Goal: Book appointment/travel/reservation

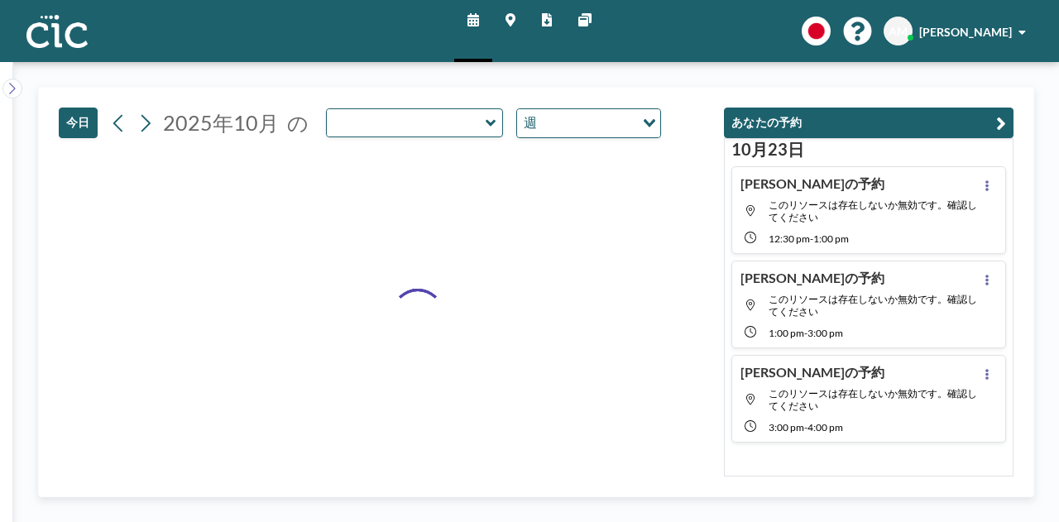
type input "Nyudo"
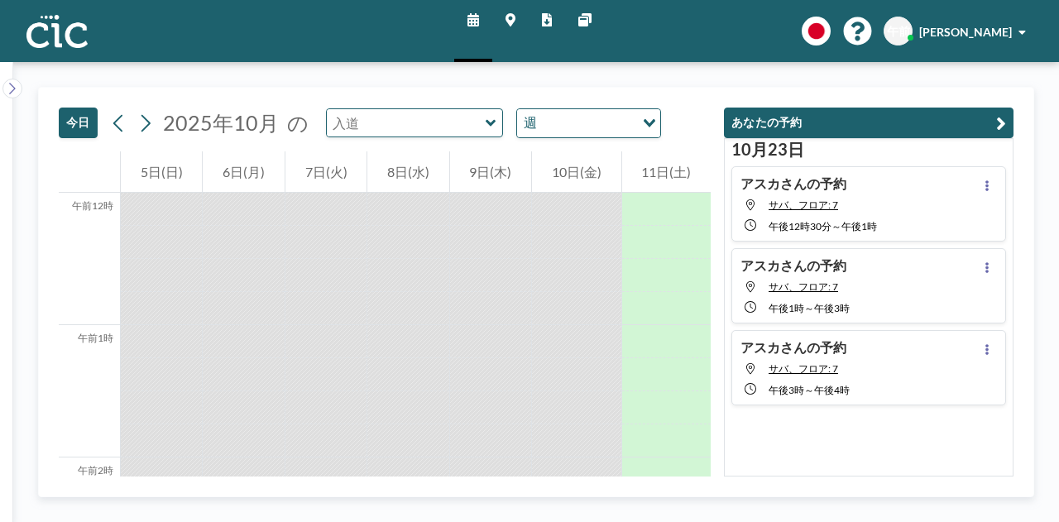
click at [434, 133] on input "text" at bounding box center [406, 122] width 159 height 27
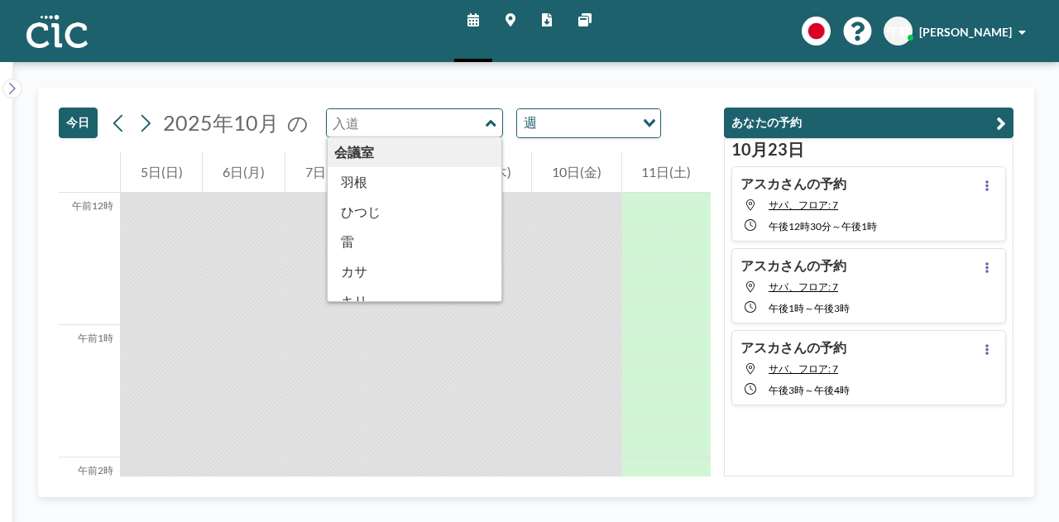
type input "Nyudo"
click at [511, 14] on icon at bounding box center [511, 19] width 10 height 13
click at [470, 118] on input "text" at bounding box center [406, 122] width 159 height 27
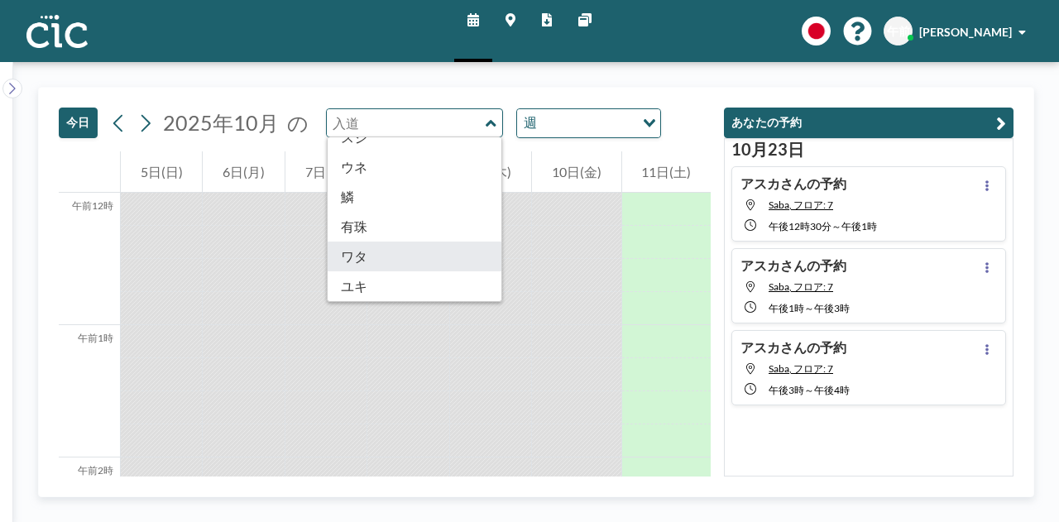
type input "Wata"
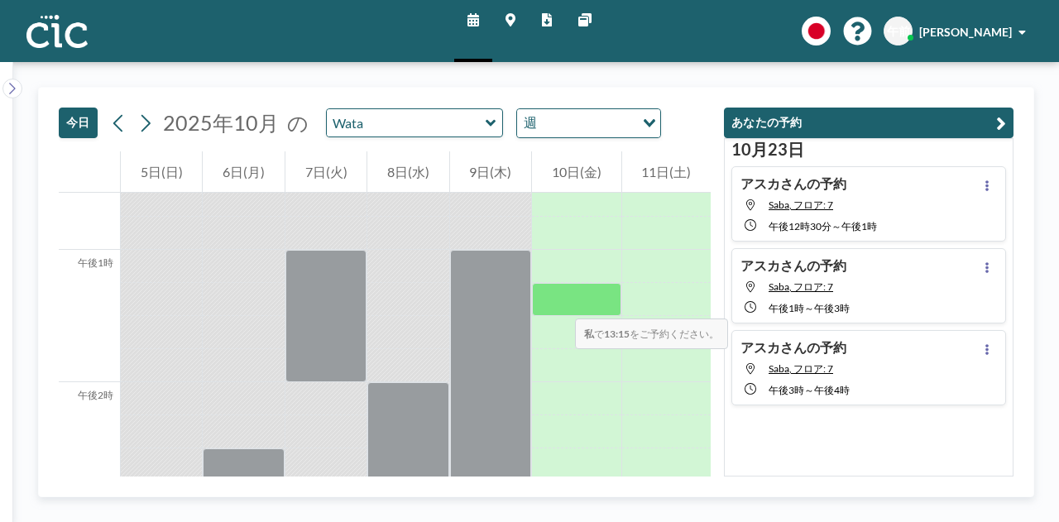
scroll to position [1669, 0]
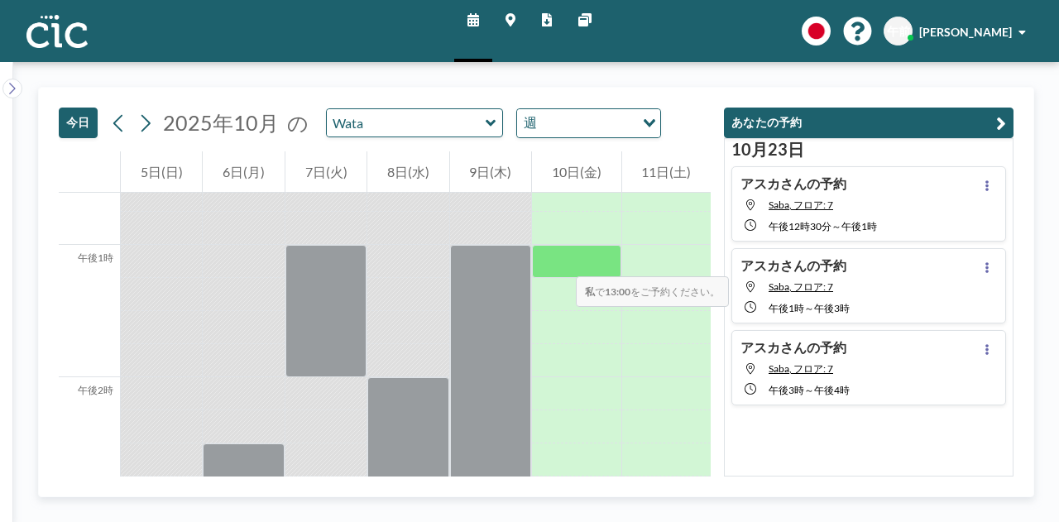
click at [559, 260] on div at bounding box center [576, 261] width 89 height 33
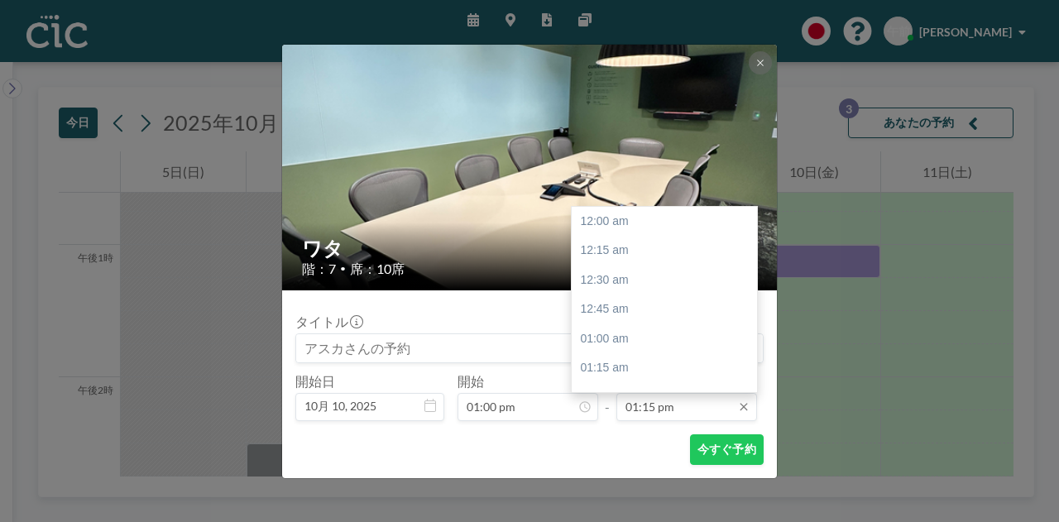
scroll to position [295, 0]
click at [685, 408] on input "01:15 pm" at bounding box center [687, 407] width 141 height 28
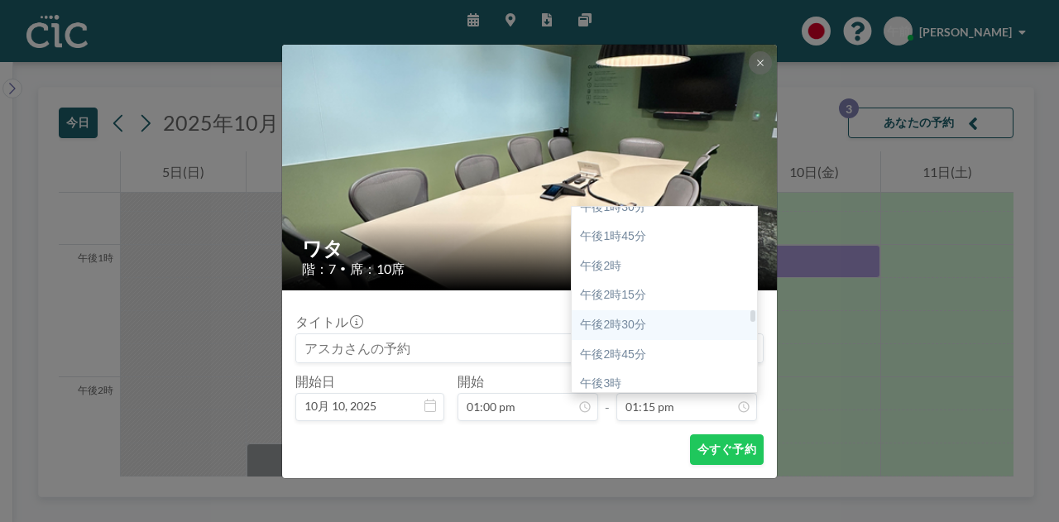
scroll to position [1605, 0]
click at [660, 322] on div "午後2時30分" at bounding box center [669, 325] width 194 height 30
type input "02:30 pm"
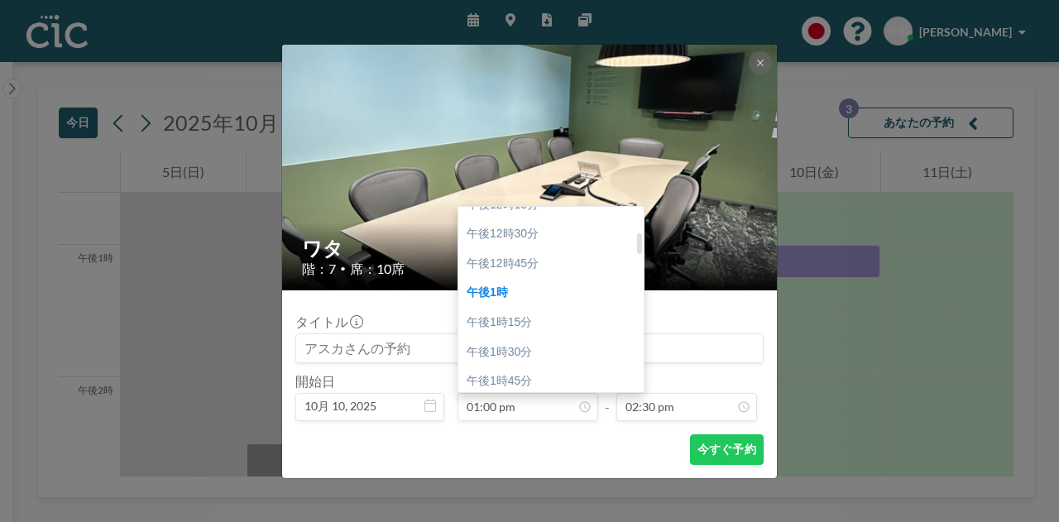
scroll to position [222, 0]
click at [513, 272] on div "午後12時45分" at bounding box center [555, 265] width 194 height 30
type input "12:45 pm"
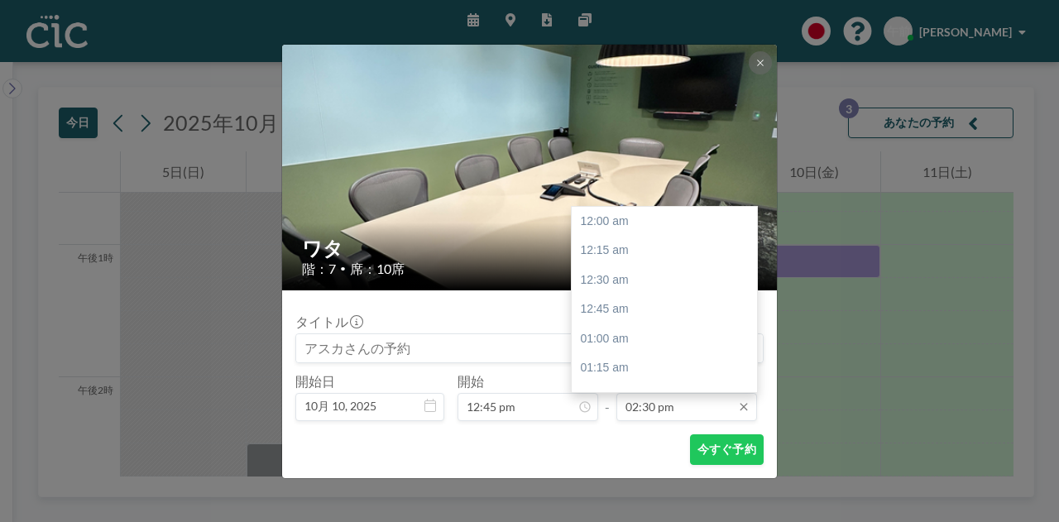
scroll to position [1708, 0]
click at [675, 405] on input "02:30 pm" at bounding box center [687, 407] width 141 height 28
click at [684, 403] on input "02:30 pm" at bounding box center [687, 407] width 141 height 28
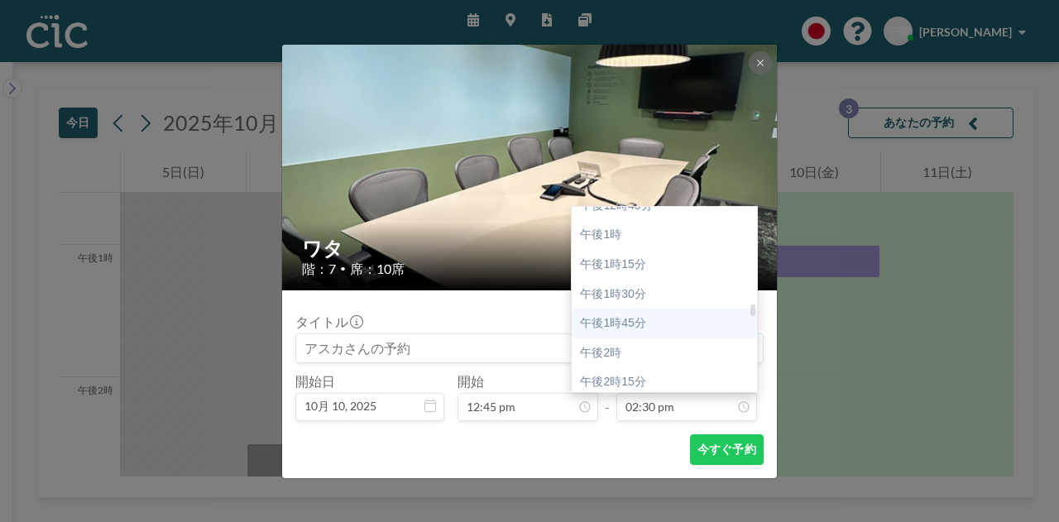
scroll to position [1509, 0]
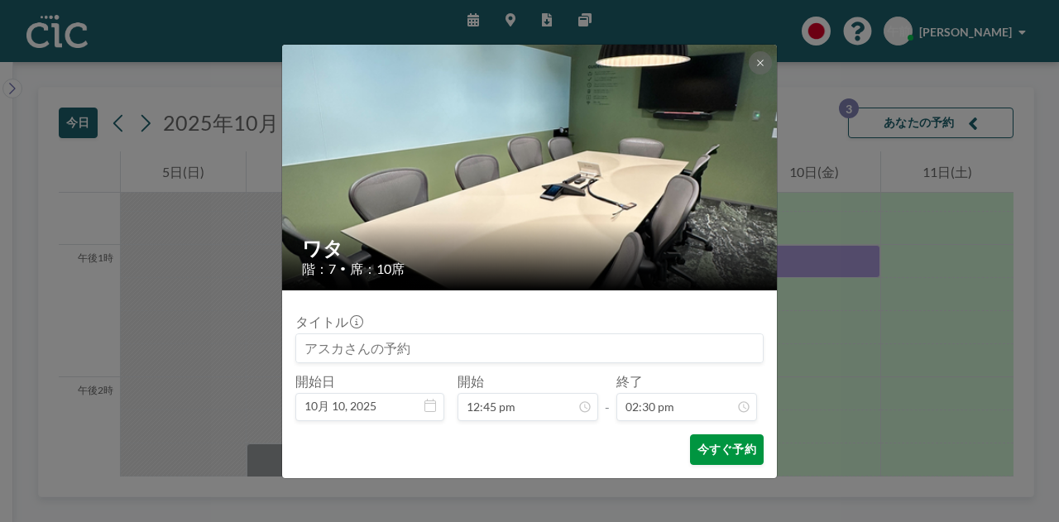
click at [720, 454] on font "今すぐ予約" at bounding box center [727, 449] width 59 height 14
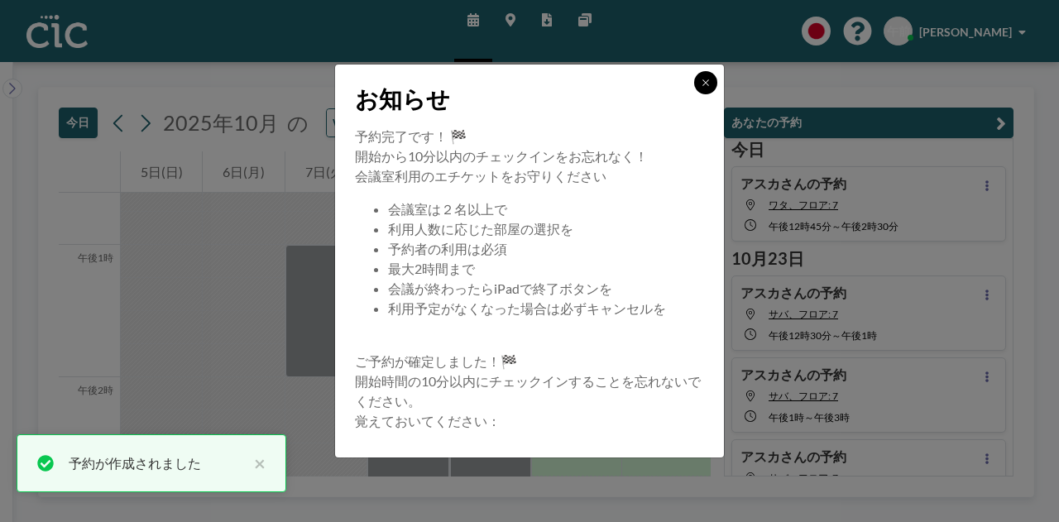
click at [707, 87] on icon at bounding box center [706, 83] width 10 height 10
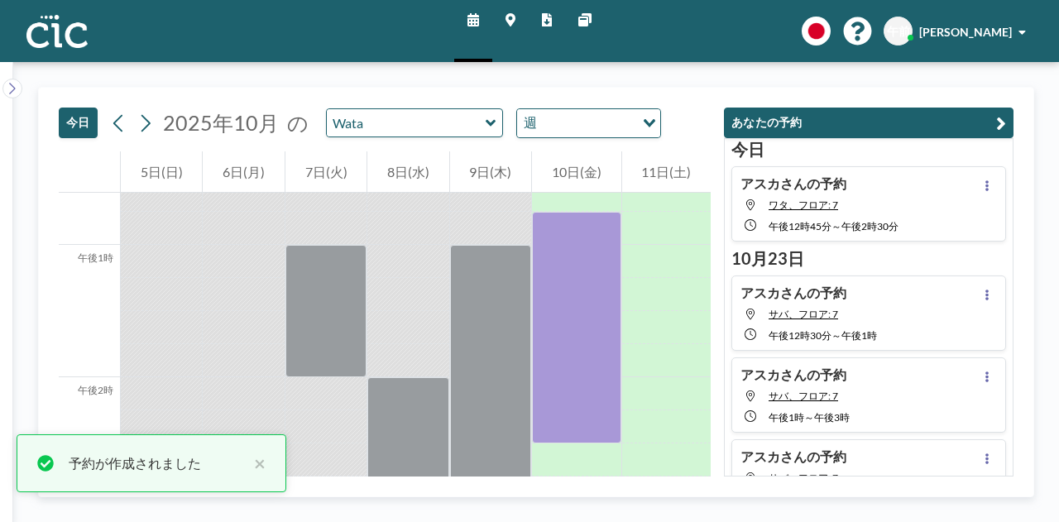
click at [510, 9] on link "マップ" at bounding box center [510, 31] width 36 height 62
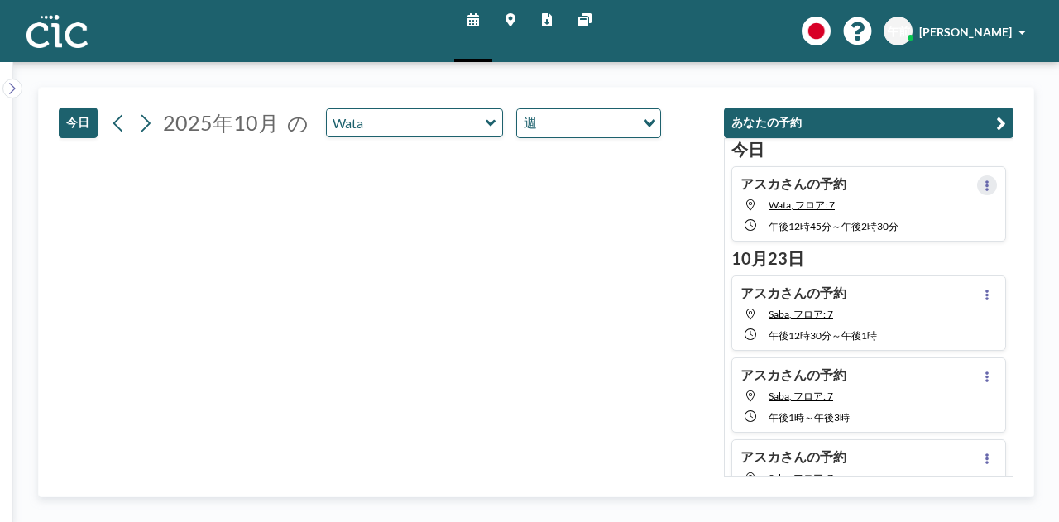
click at [984, 185] on icon at bounding box center [987, 185] width 7 height 11
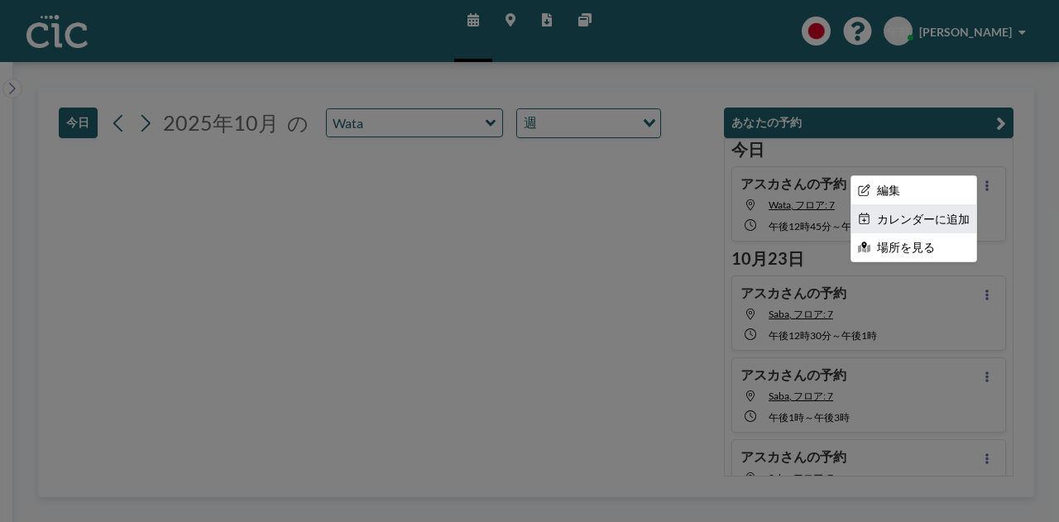
click at [919, 213] on font "カレンダーに追加" at bounding box center [923, 219] width 93 height 14
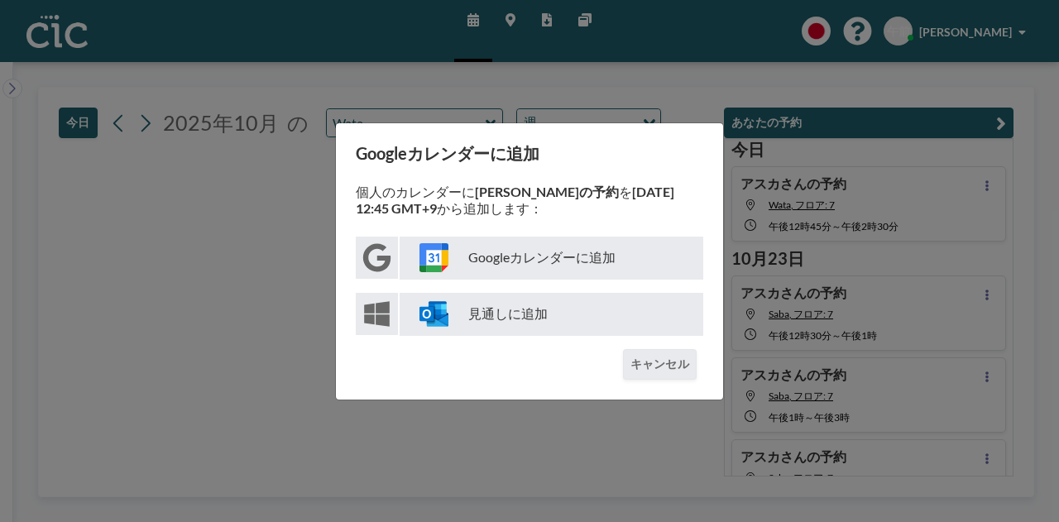
click at [439, 254] on img at bounding box center [434, 257] width 29 height 29
